Goal: Information Seeking & Learning: Stay updated

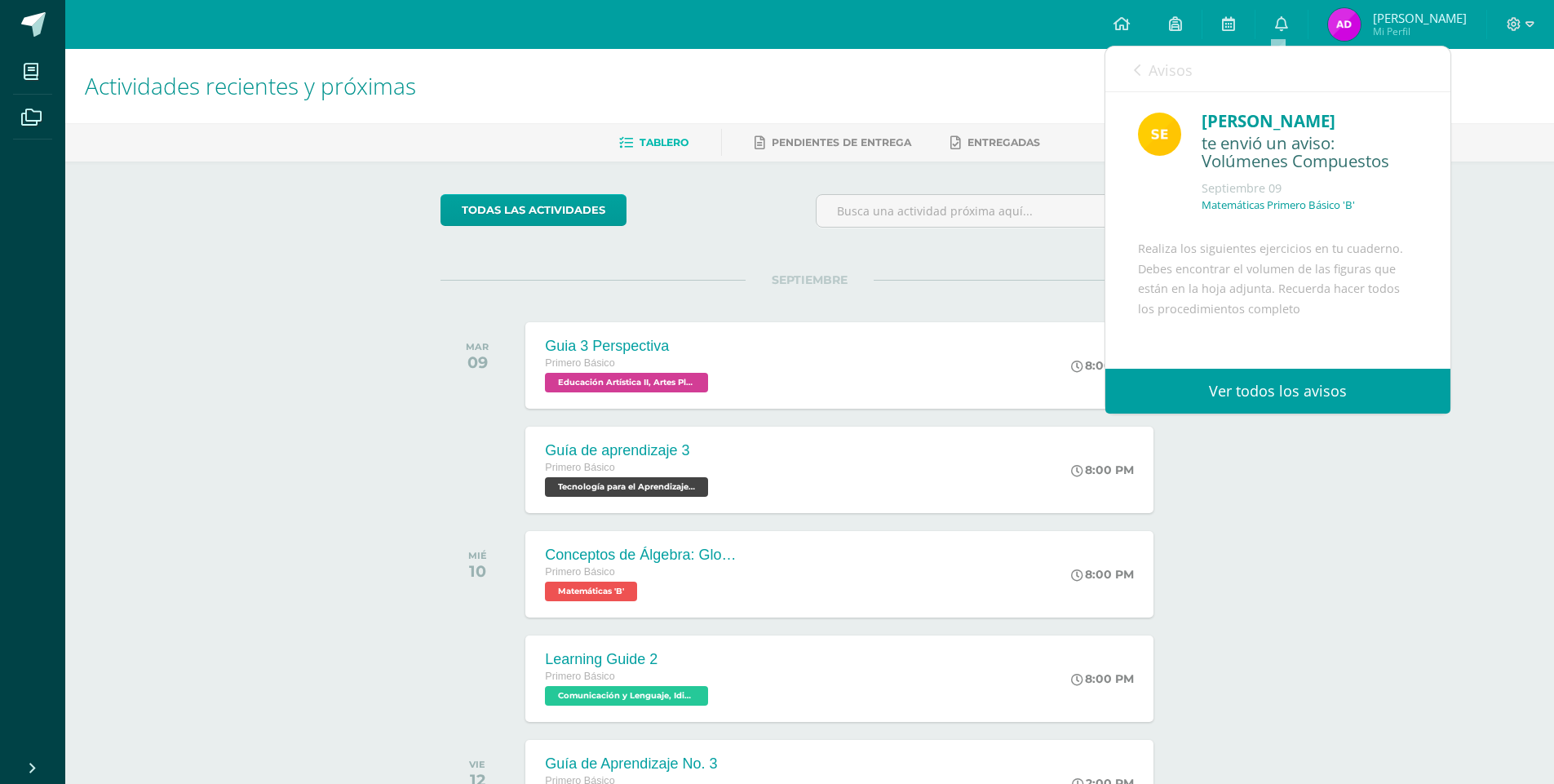
click at [1151, 69] on span "Avisos" at bounding box center [1171, 70] width 44 height 19
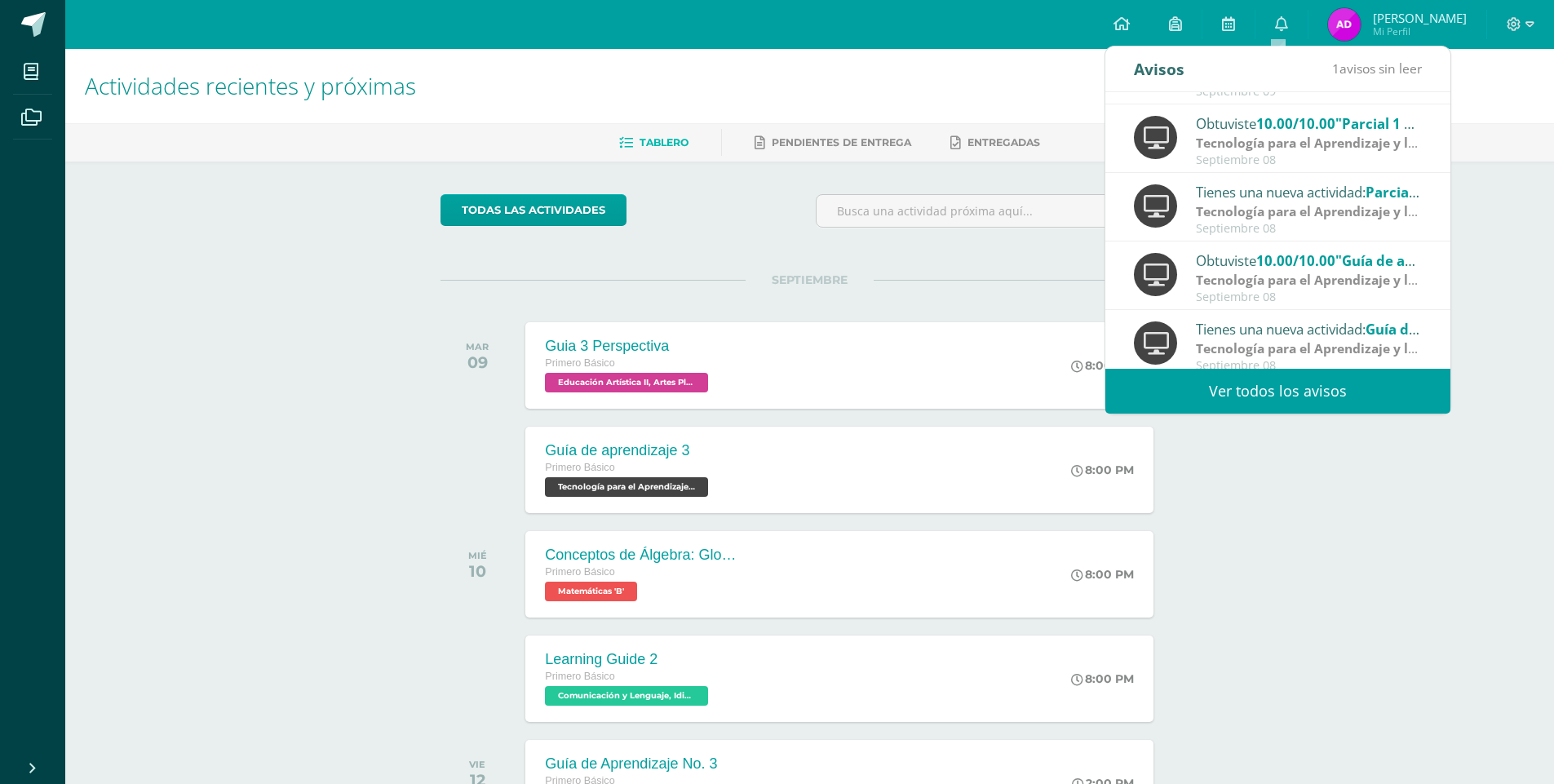
scroll to position [272, 0]
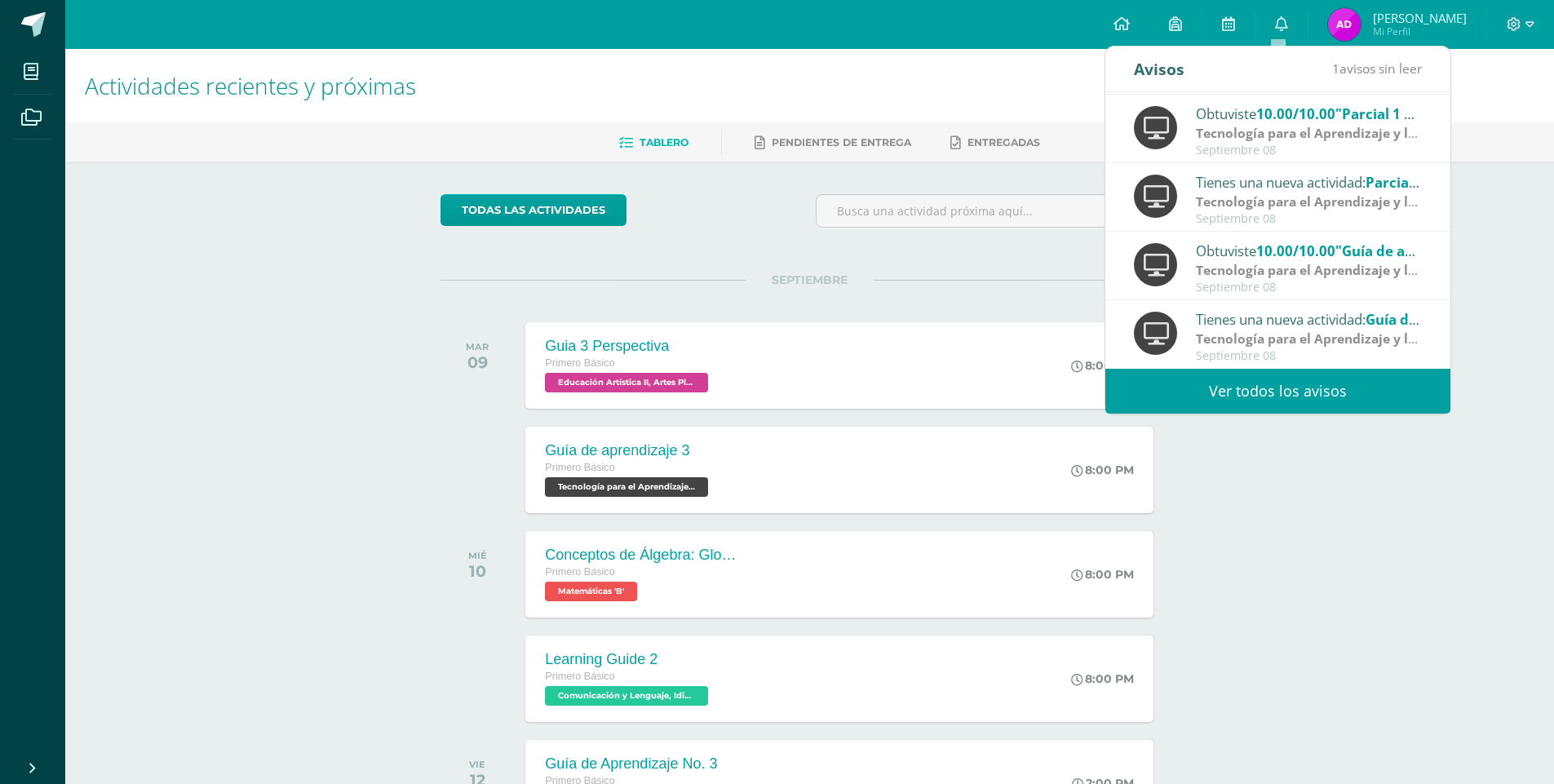
click at [1273, 237] on div "Obtuviste 10.00/10.00 "Guía de aprendizaje 2" en Tecnología para el Aprendizaje…" at bounding box center [1278, 265] width 345 height 68
click at [1267, 284] on div "Septiembre 08" at bounding box center [1309, 288] width 227 height 14
click at [1279, 243] on span "10.00/10.00" at bounding box center [1296, 250] width 79 height 19
click at [1280, 245] on span "10.00/10.00" at bounding box center [1296, 250] width 79 height 19
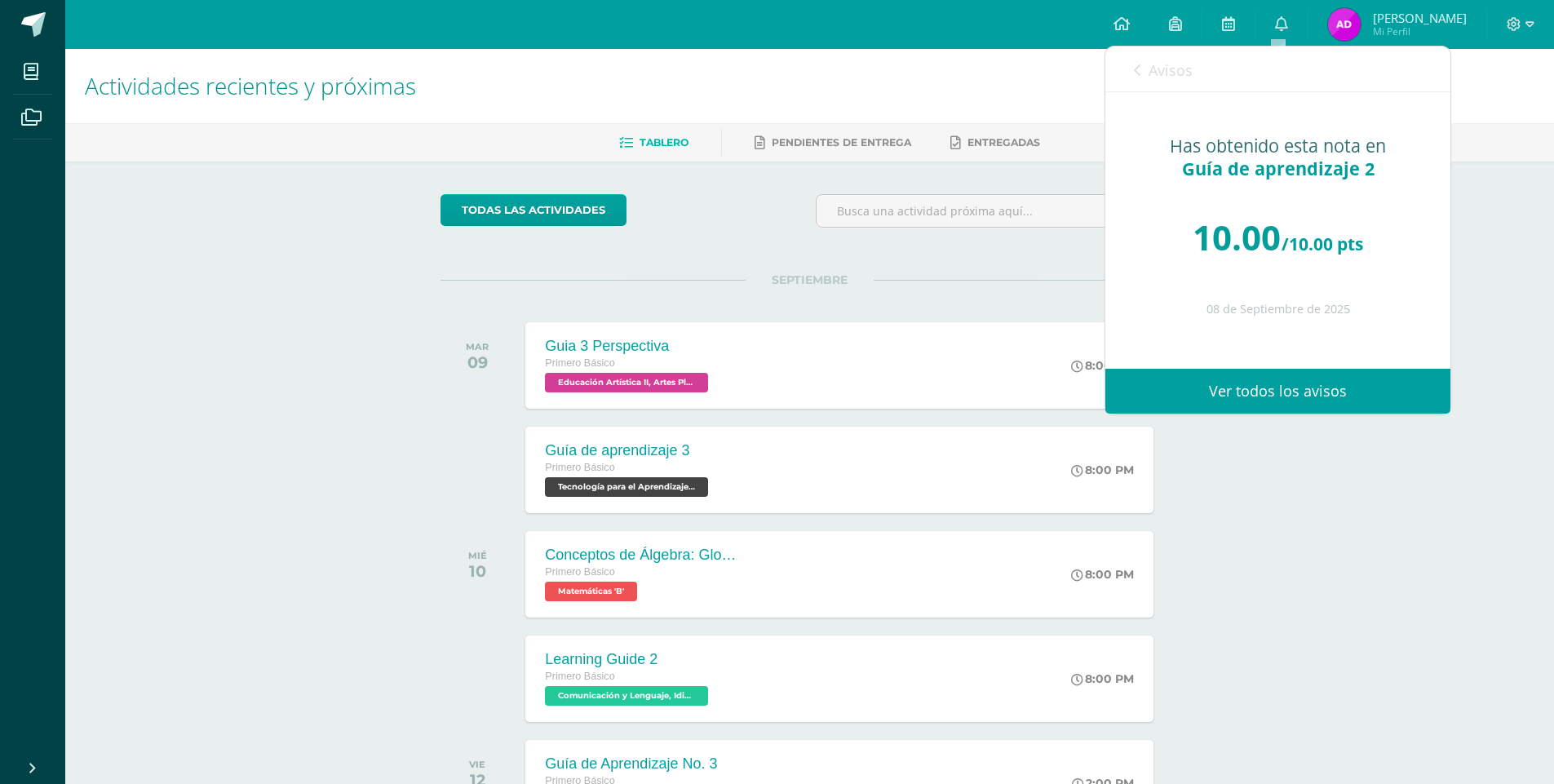
click at [1154, 62] on span "Avisos" at bounding box center [1171, 70] width 44 height 19
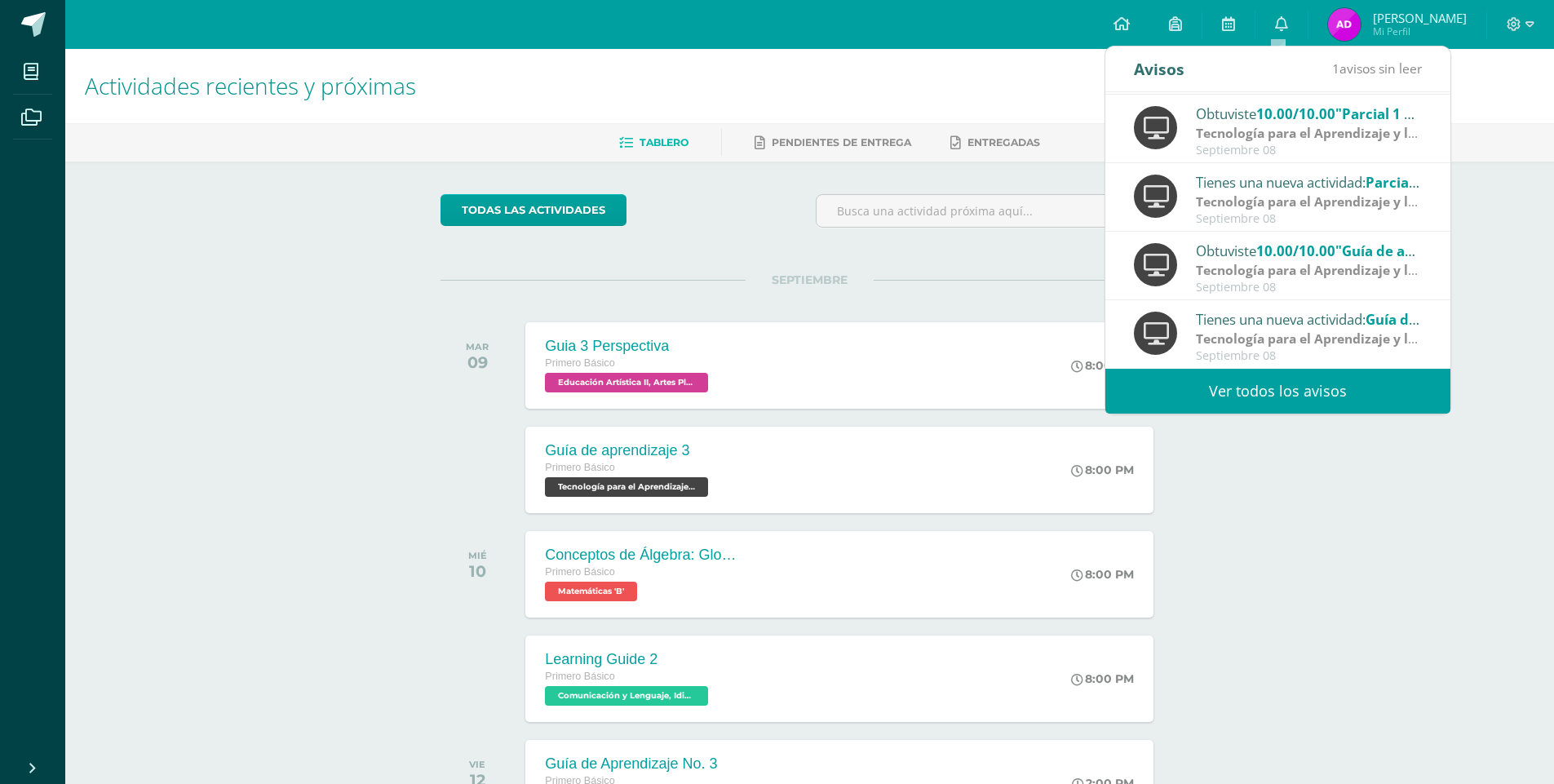
click at [1256, 132] on strong "Tecnología para el Aprendizaje y la Comunicación (Informática)" at bounding box center [1395, 133] width 398 height 18
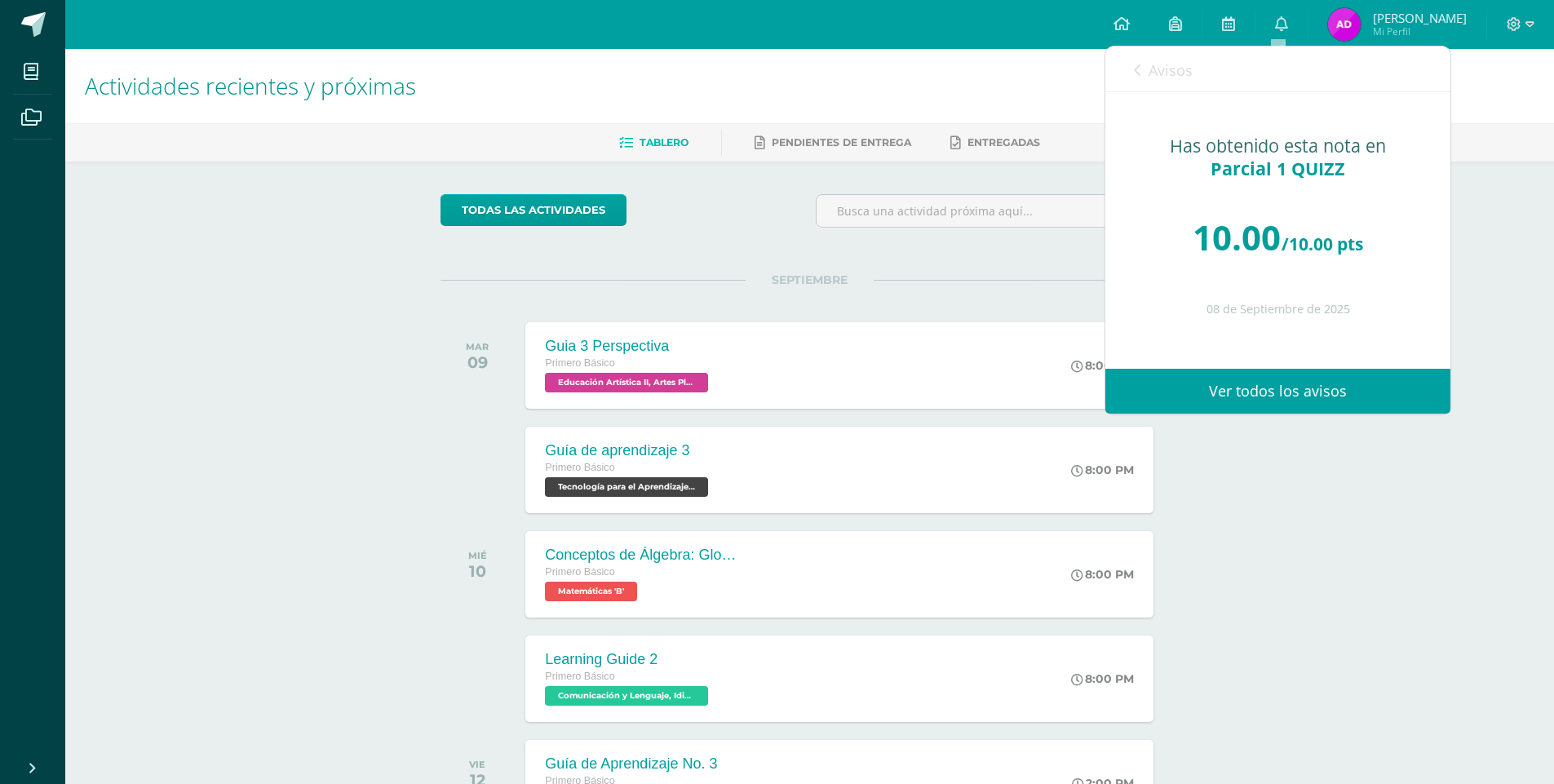
click at [1200, 65] on div "Avisos 1 avisos sin leer Avisos" at bounding box center [1278, 70] width 345 height 46
click at [1173, 66] on span "Avisos" at bounding box center [1171, 70] width 44 height 19
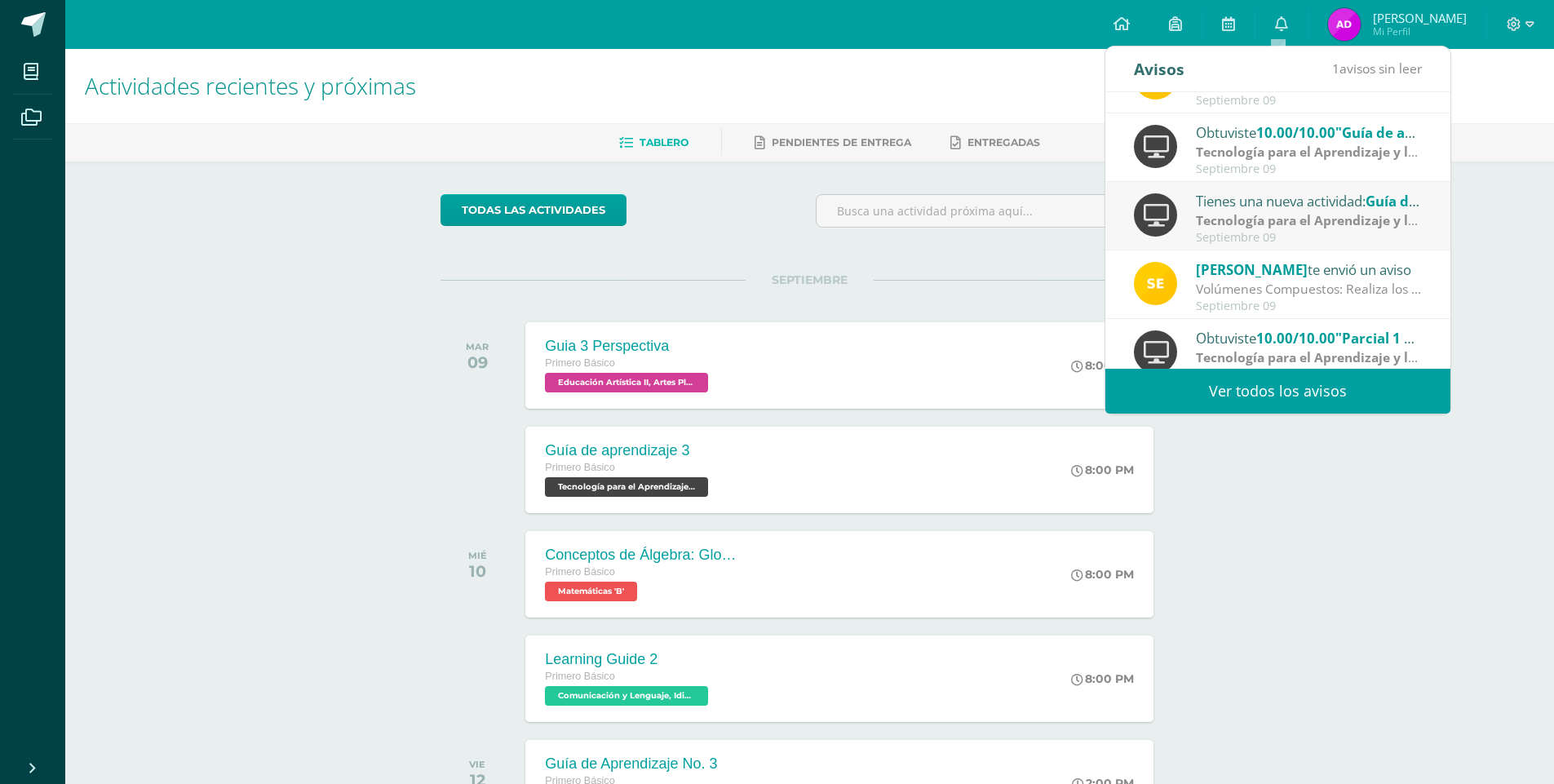
scroll to position [0, 0]
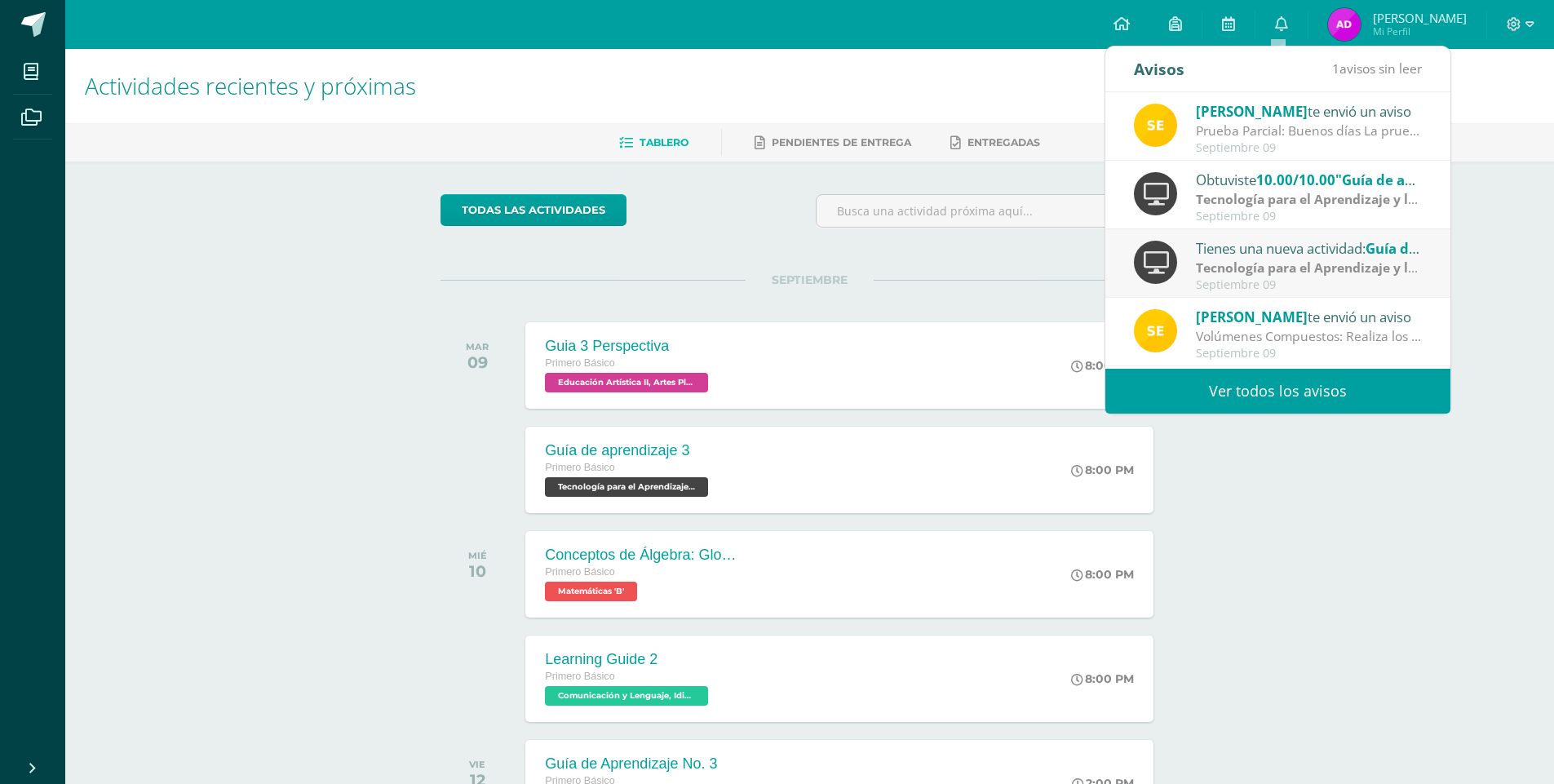
click at [1310, 262] on strong "Tecnología para el Aprendizaje y la Comunicación (Informática)" at bounding box center [1395, 267] width 398 height 18
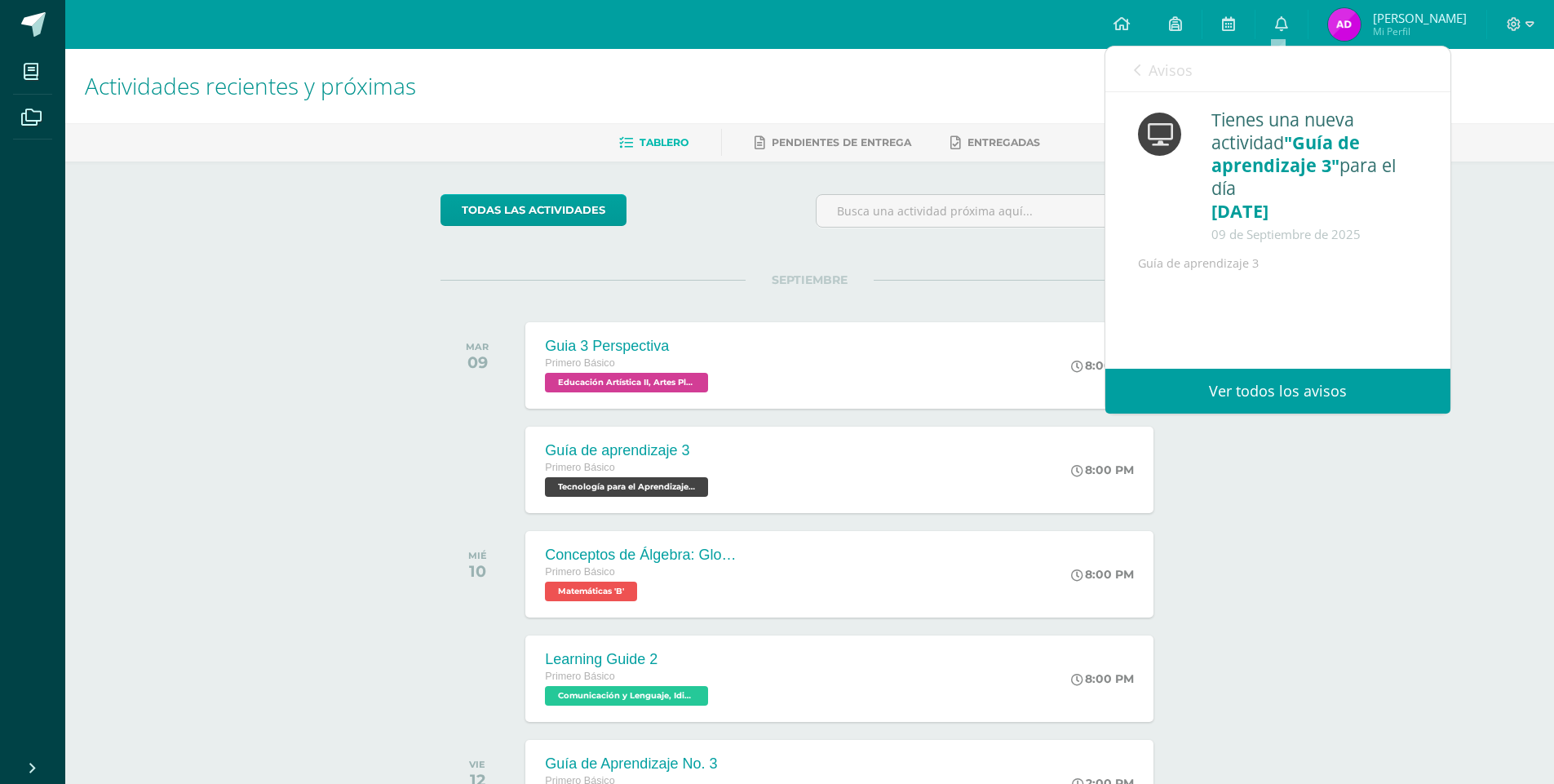
click at [1181, 74] on span "Avisos" at bounding box center [1171, 70] width 44 height 19
